Goal: Information Seeking & Learning: Check status

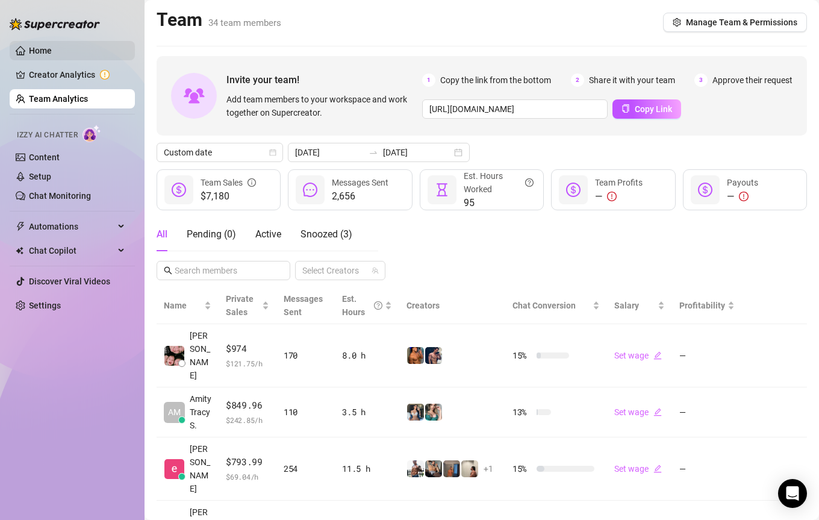
scroll to position [250, 0]
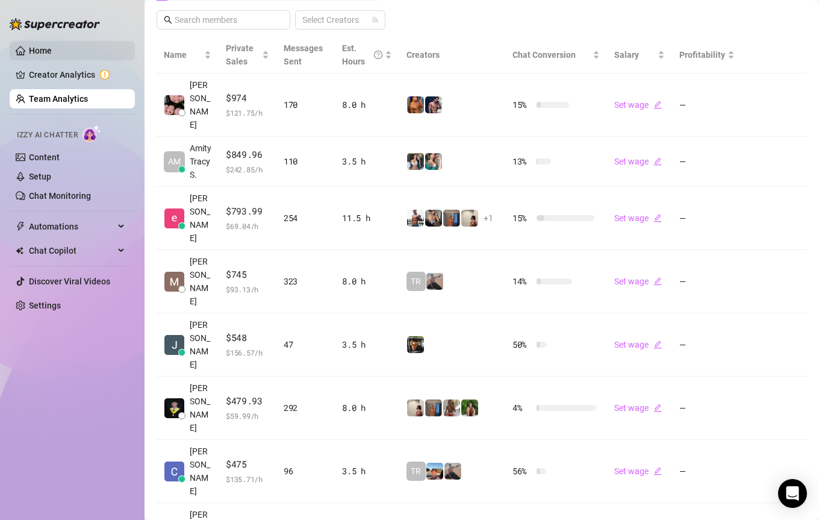
click at [50, 46] on link "Home" at bounding box center [40, 51] width 23 height 10
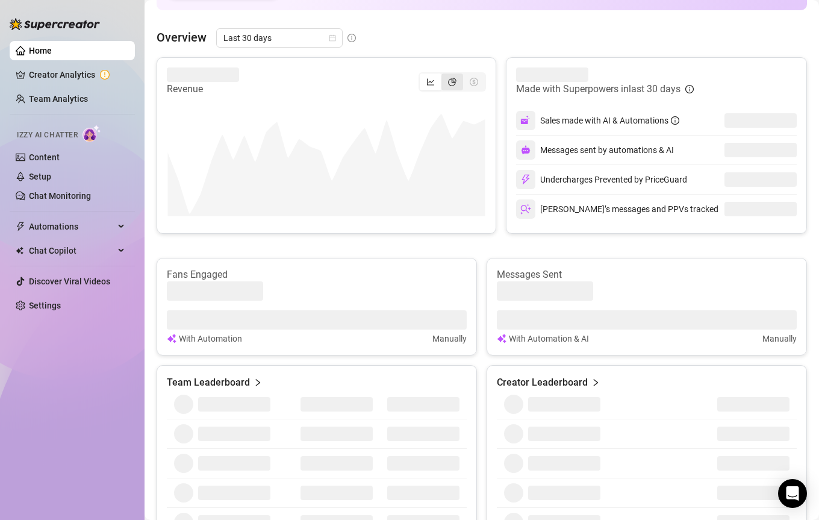
click at [453, 81] on icon "pie-chart" at bounding box center [452, 82] width 8 height 8
click at [444, 75] on input "segmented control" at bounding box center [444, 75] width 0 height 0
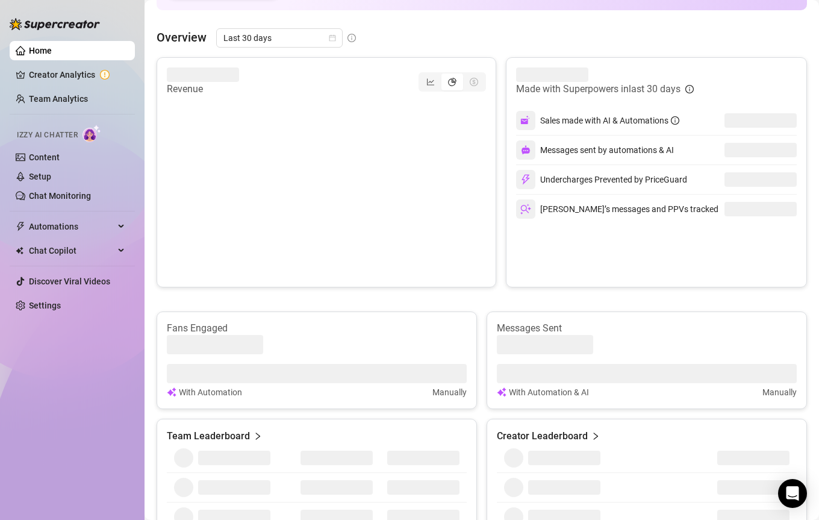
click at [261, 50] on div "Overview Last 30 days Revenue Made with Superpowers in last 30 days Sales made …" at bounding box center [482, 331] width 650 height 606
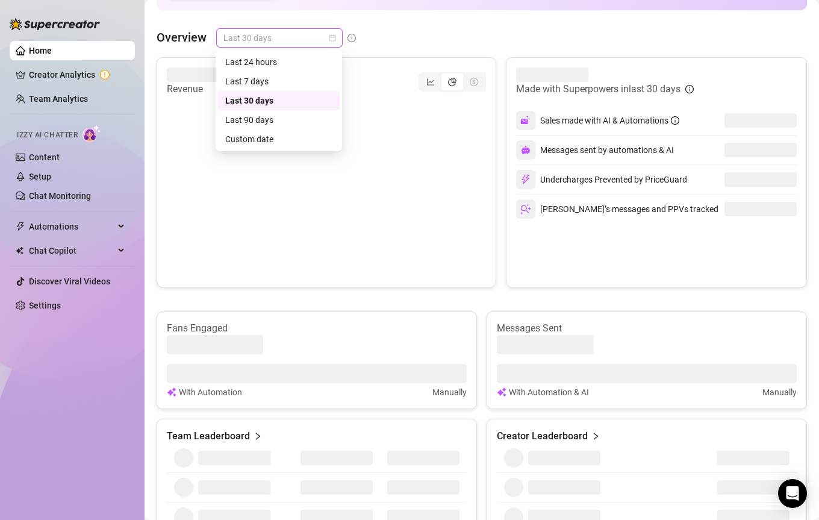
click at [259, 46] on span "Last 30 days" at bounding box center [279, 38] width 112 height 18
click at [300, 135] on div "Custom date" at bounding box center [278, 138] width 107 height 13
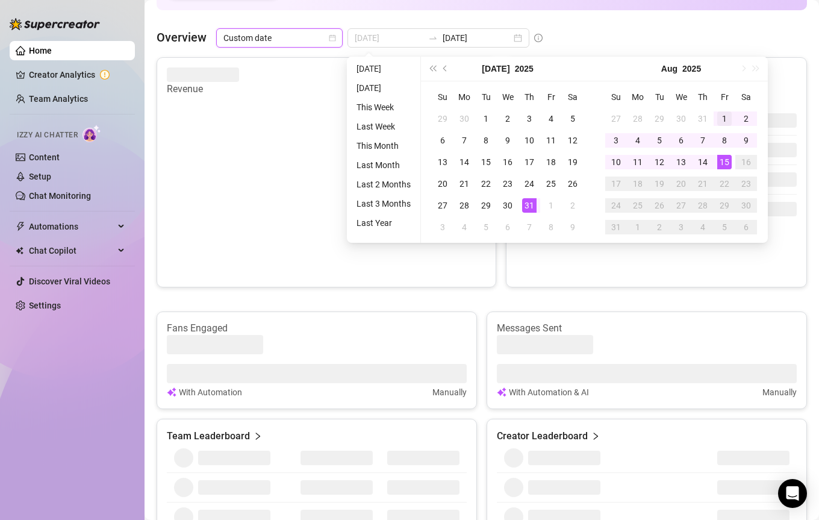
type input "[DATE]"
click at [723, 109] on td "1" at bounding box center [724, 119] width 22 height 22
type input "[DATE]"
click at [698, 159] on div "14" at bounding box center [702, 162] width 14 height 14
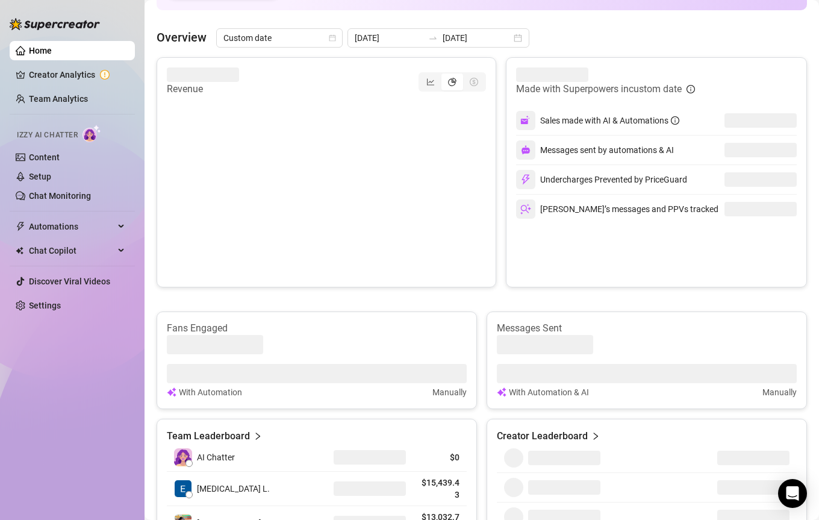
click at [433, 70] on div "Revenue" at bounding box center [326, 81] width 319 height 29
click at [432, 75] on div "segmented control" at bounding box center [431, 81] width 22 height 17
click at [423, 75] on input "segmented control" at bounding box center [423, 75] width 0 height 0
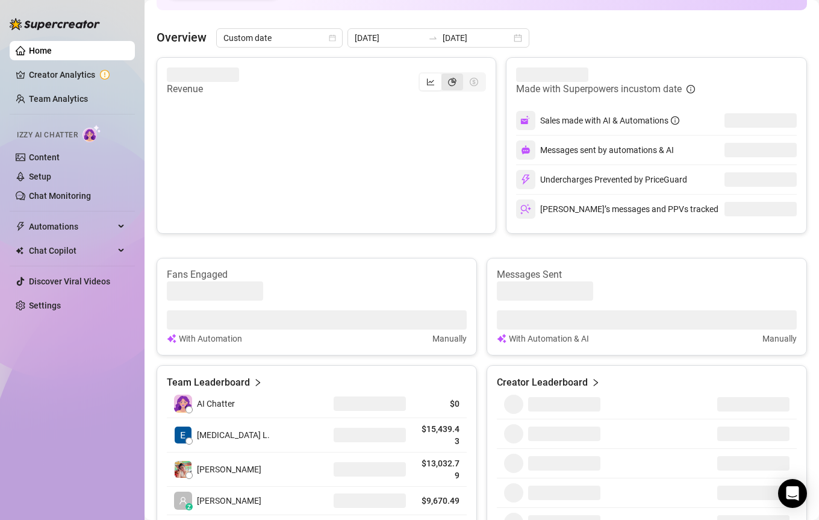
click at [449, 79] on icon "pie-chart" at bounding box center [452, 82] width 8 height 8
click at [444, 75] on input "segmented control" at bounding box center [444, 75] width 0 height 0
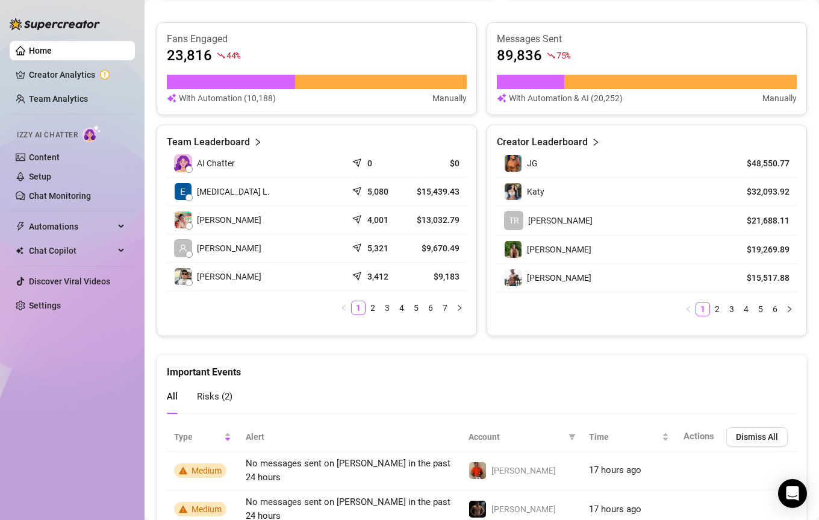
scroll to position [559, 0]
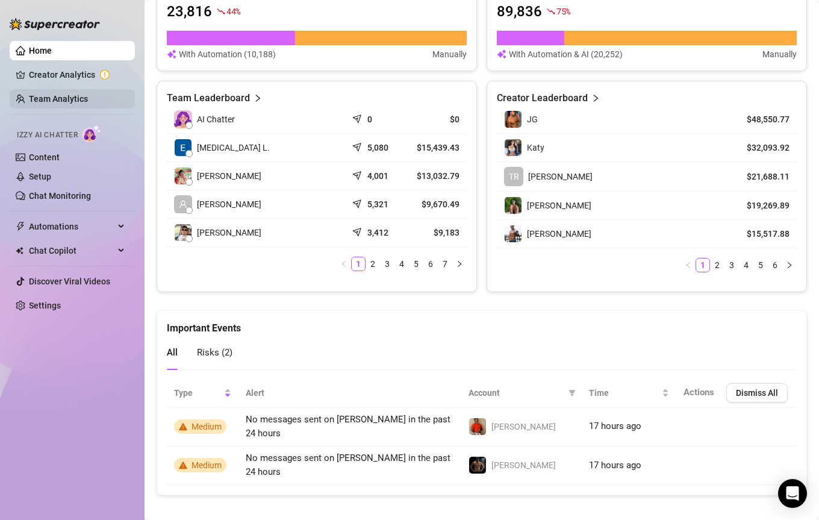
click at [51, 96] on link "Team Analytics" at bounding box center [58, 99] width 59 height 10
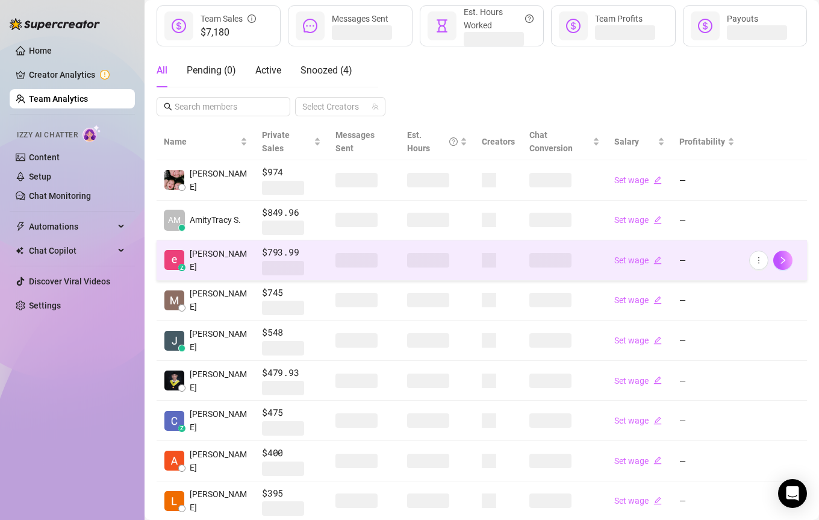
scroll to position [81, 0]
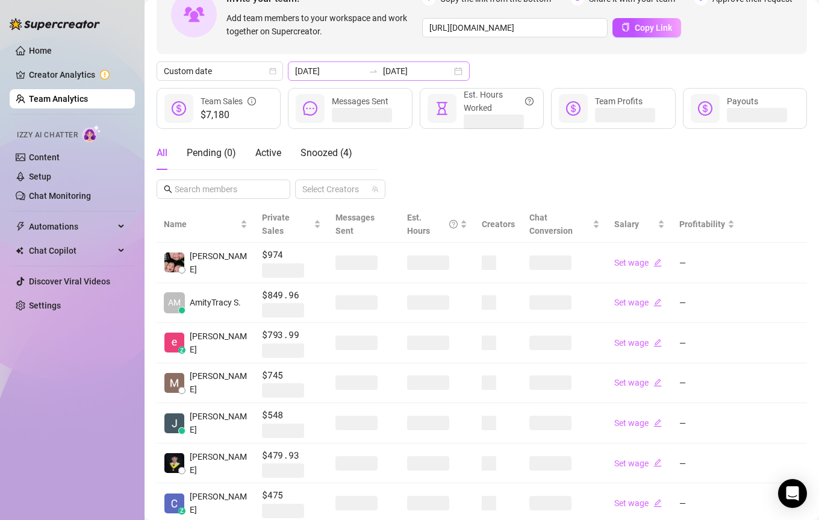
click at [365, 70] on div at bounding box center [373, 71] width 19 height 10
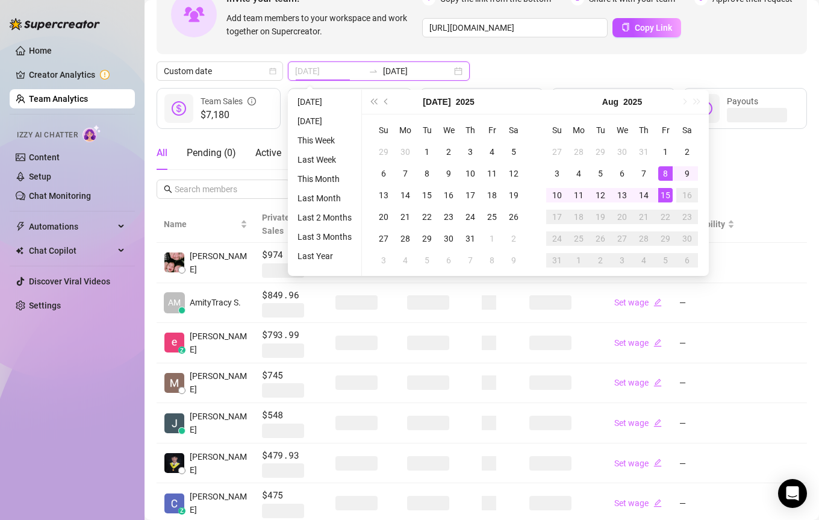
type input "[DATE]"
click at [668, 189] on div "15" at bounding box center [665, 195] width 14 height 14
click at [668, 189] on div "All Pending ( 0 ) Active Snoozed ( 4 ) Select Creators" at bounding box center [482, 167] width 650 height 63
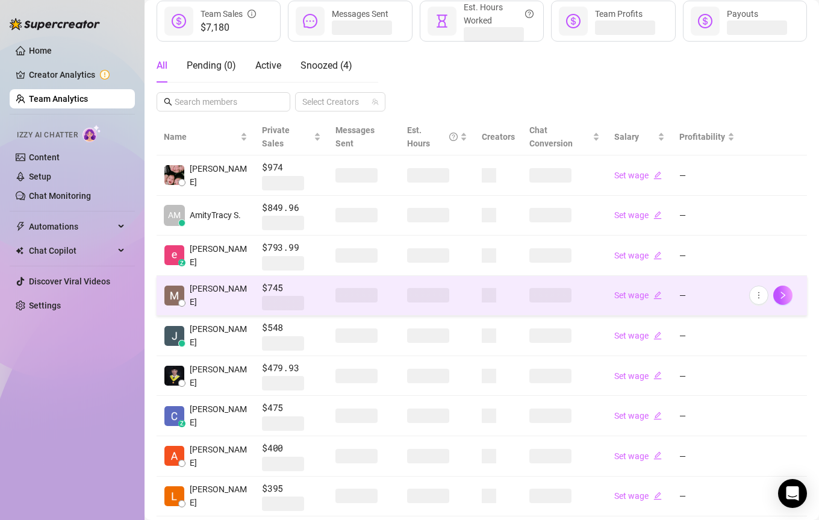
scroll to position [239, 0]
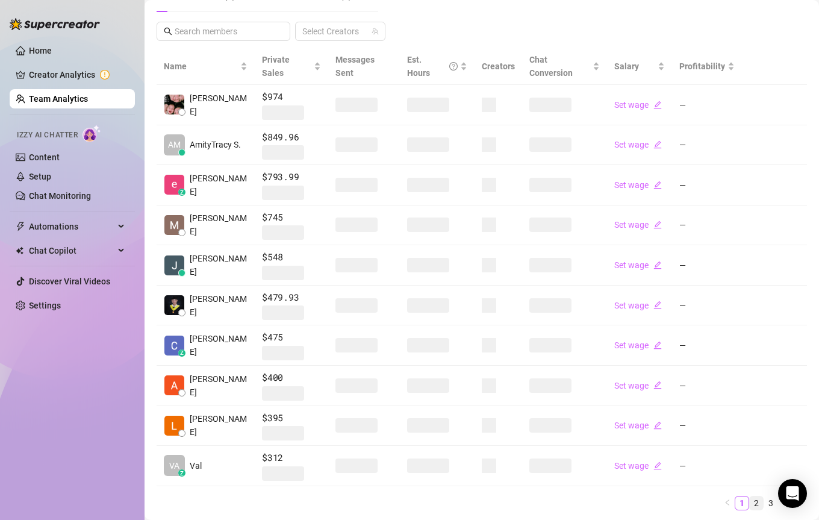
click at [763, 495] on li "2" at bounding box center [756, 502] width 14 height 14
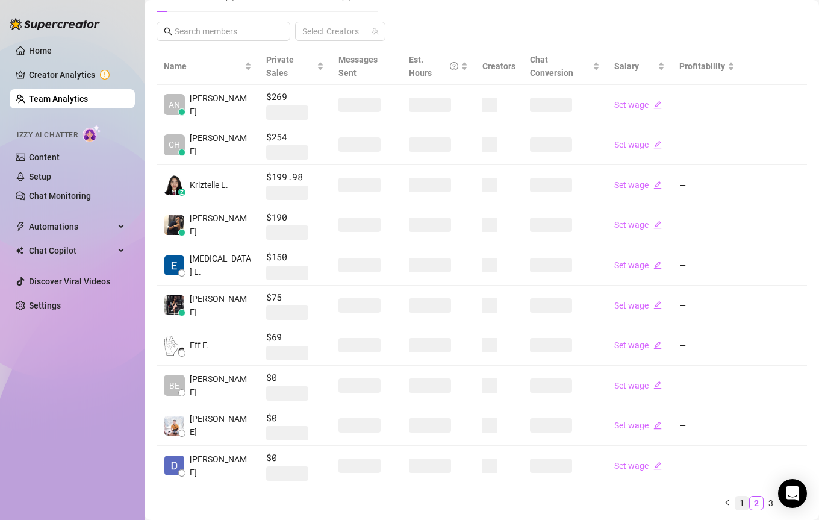
click at [739, 496] on link "1" at bounding box center [741, 502] width 13 height 13
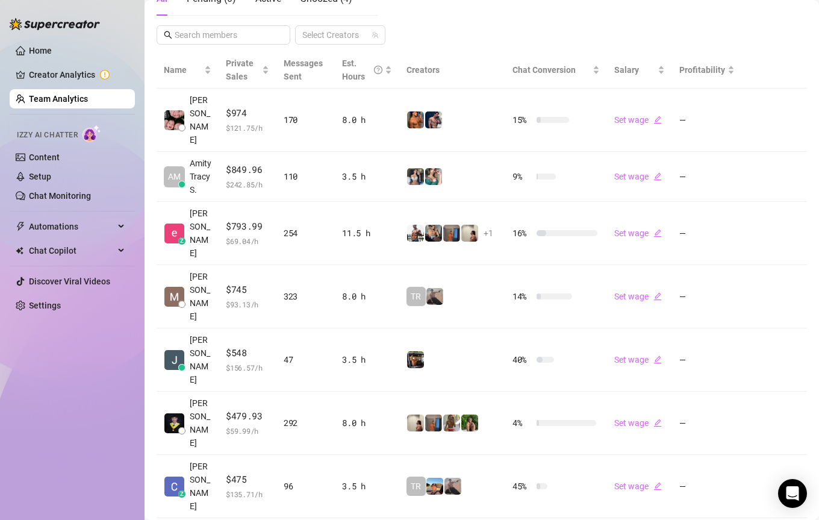
scroll to position [288, 0]
